Goal: Task Accomplishment & Management: Manage account settings

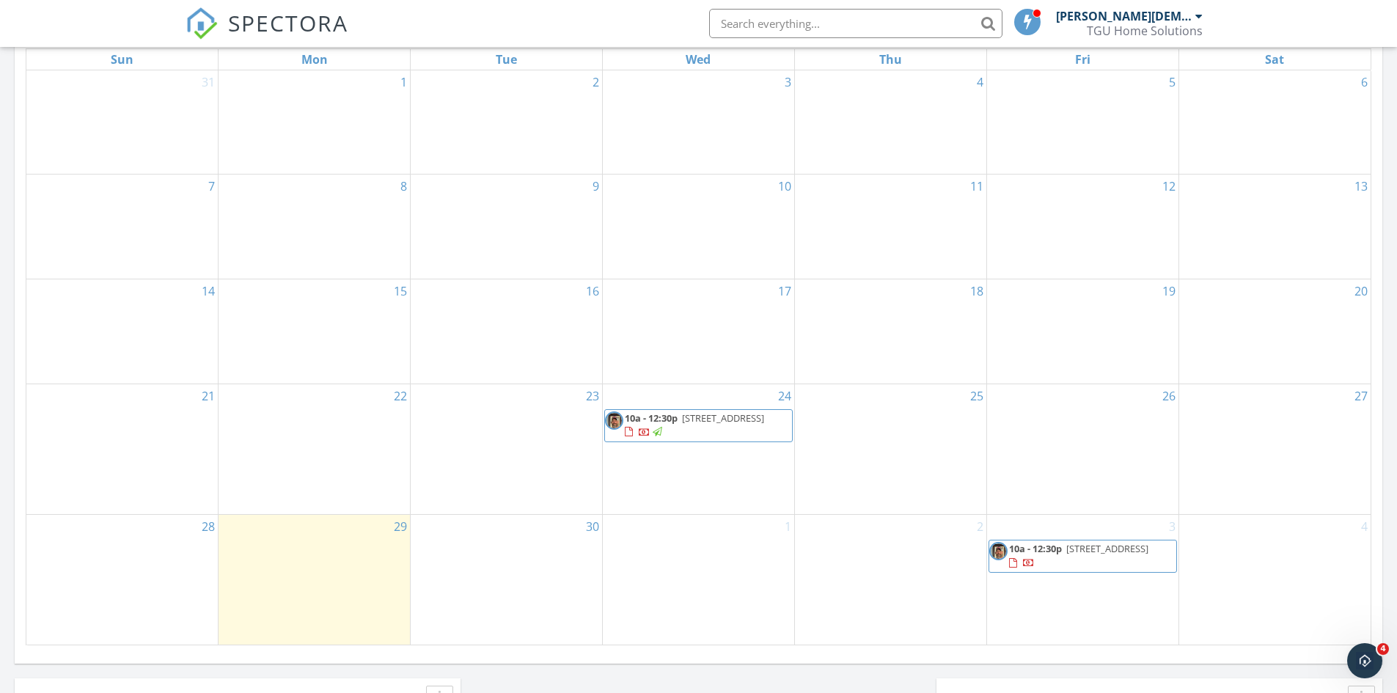
scroll to position [734, 0]
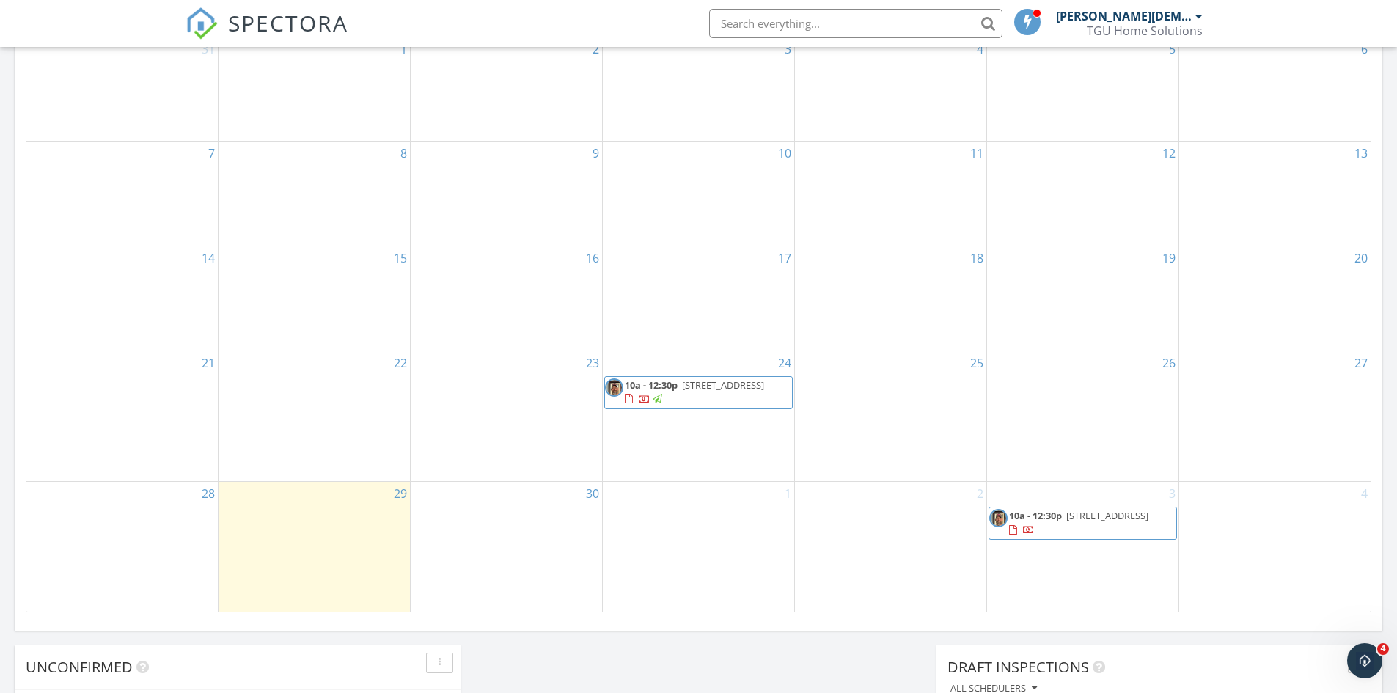
click at [1100, 515] on span "[STREET_ADDRESS]" at bounding box center [1108, 515] width 82 height 13
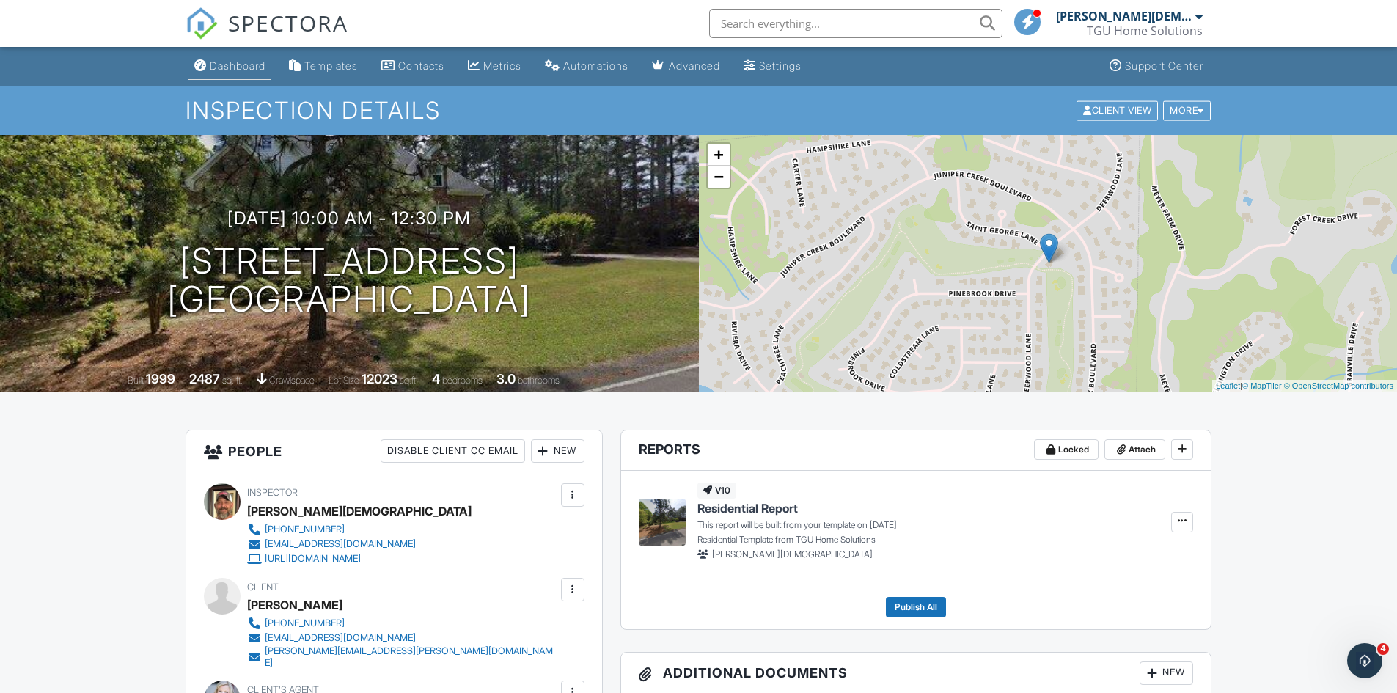
click at [248, 60] on div "Dashboard" at bounding box center [238, 65] width 56 height 12
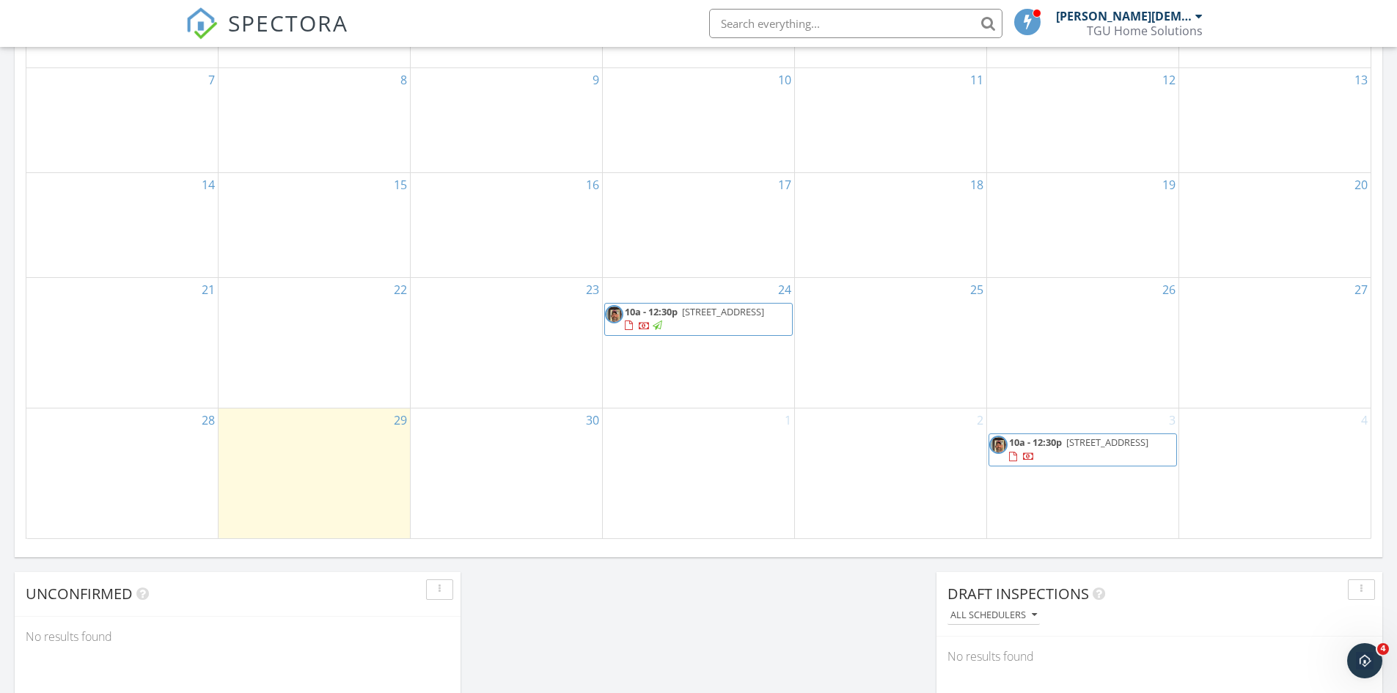
click at [669, 316] on span "10a - 12:30p" at bounding box center [651, 311] width 53 height 13
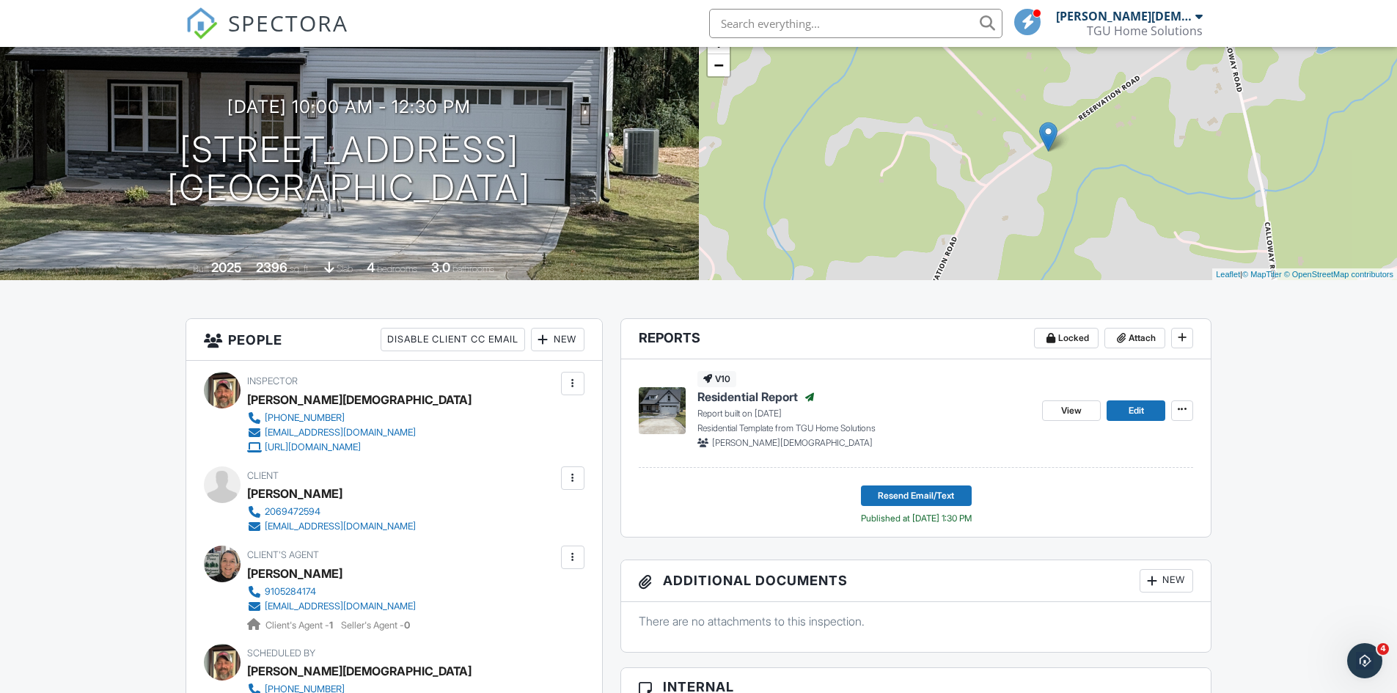
scroll to position [148, 0]
